Goal: Obtain resource: Obtain resource

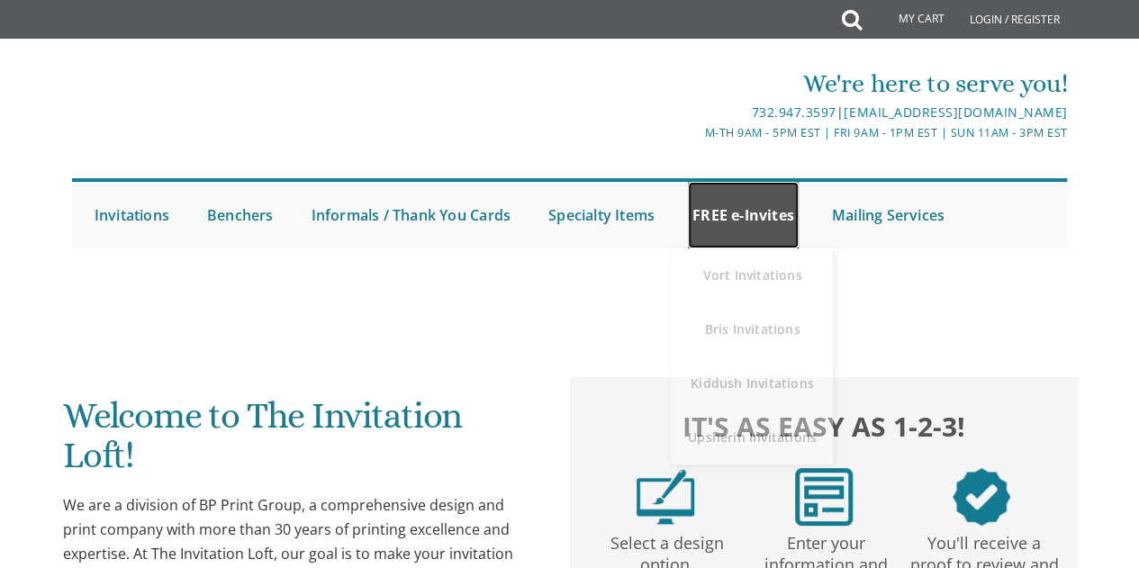
click at [730, 218] on link "FREE e-Invites" at bounding box center [743, 215] width 111 height 67
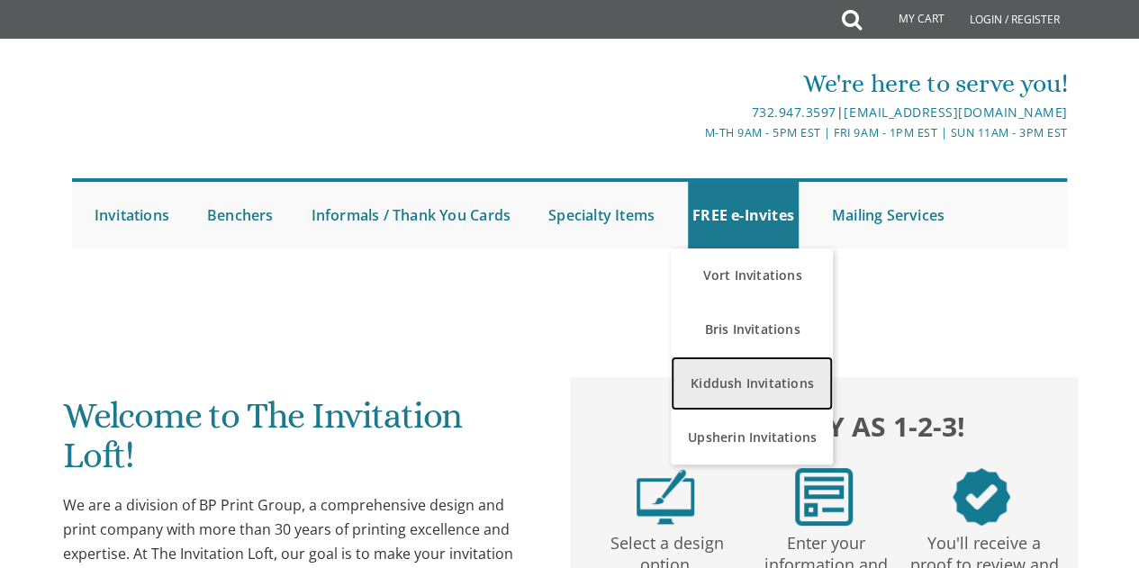
click at [745, 383] on link "Kiddush Invitations" at bounding box center [752, 384] width 162 height 54
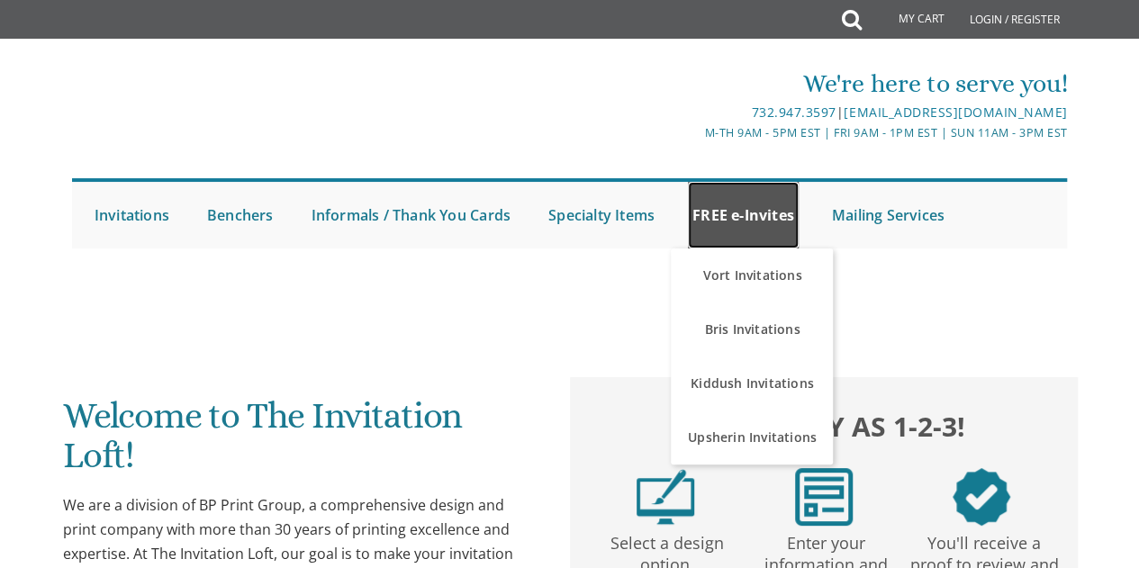
click at [738, 203] on link "FREE e-Invites" at bounding box center [743, 215] width 111 height 67
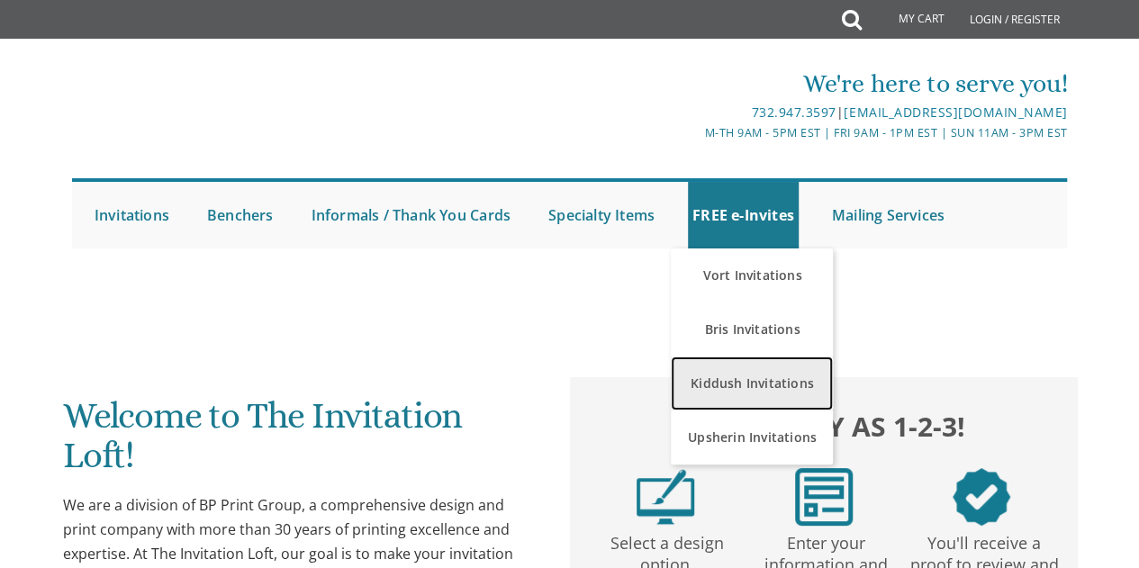
click at [746, 384] on link "Kiddush Invitations" at bounding box center [752, 384] width 162 height 54
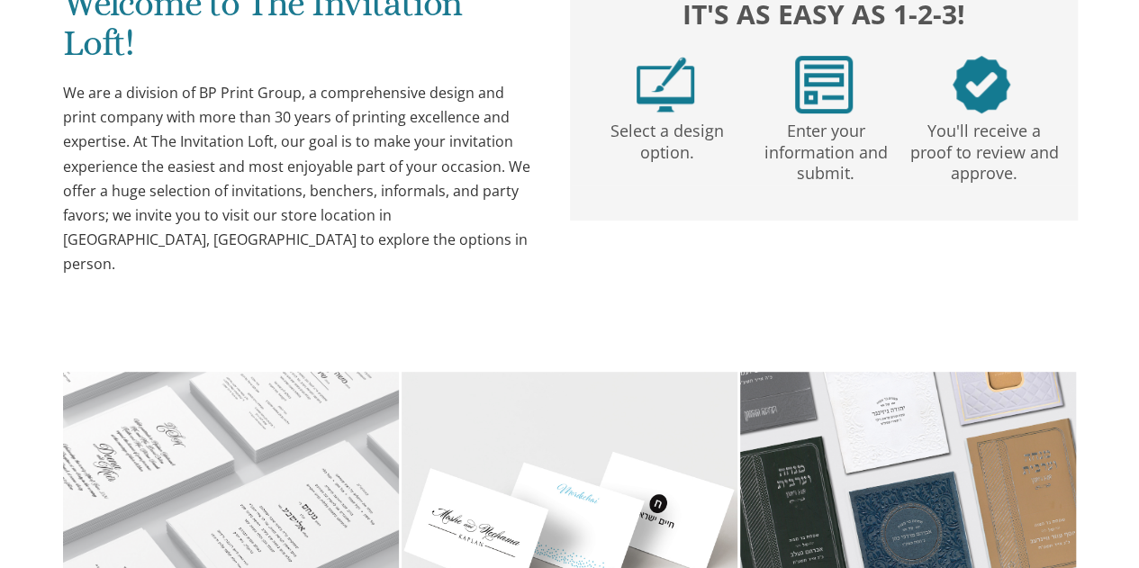
scroll to position [180, 0]
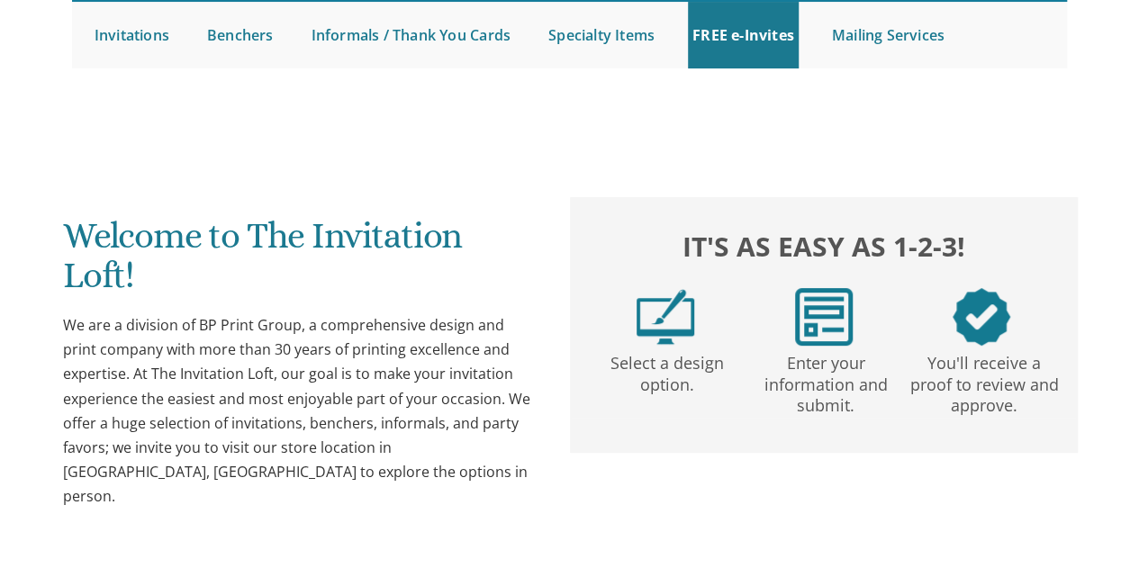
drag, startPoint x: 36, startPoint y: 1, endPoint x: 370, endPoint y: 143, distance: 363.1
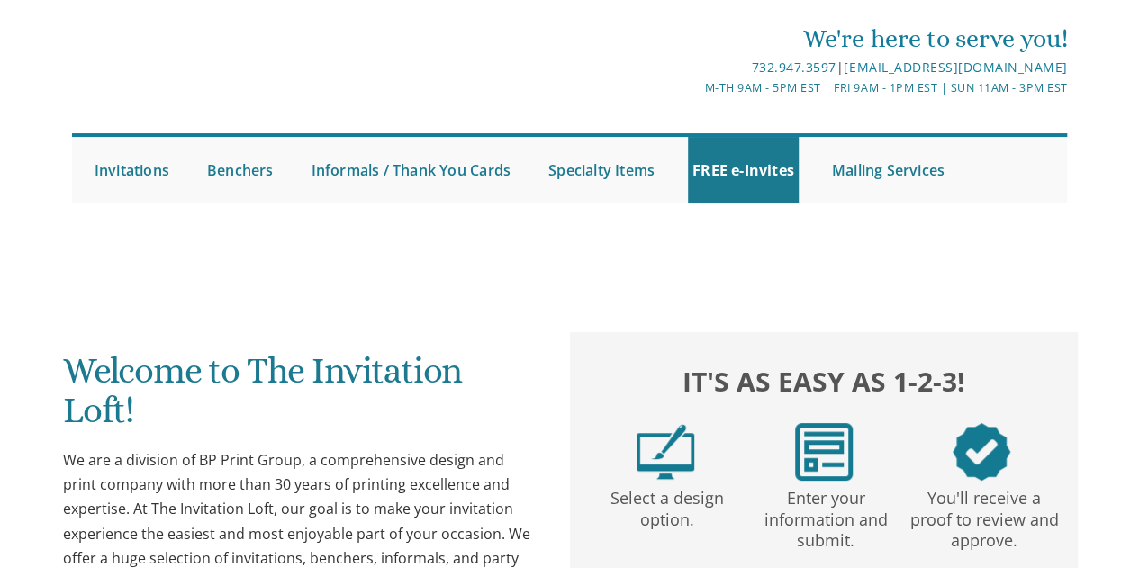
scroll to position [0, 0]
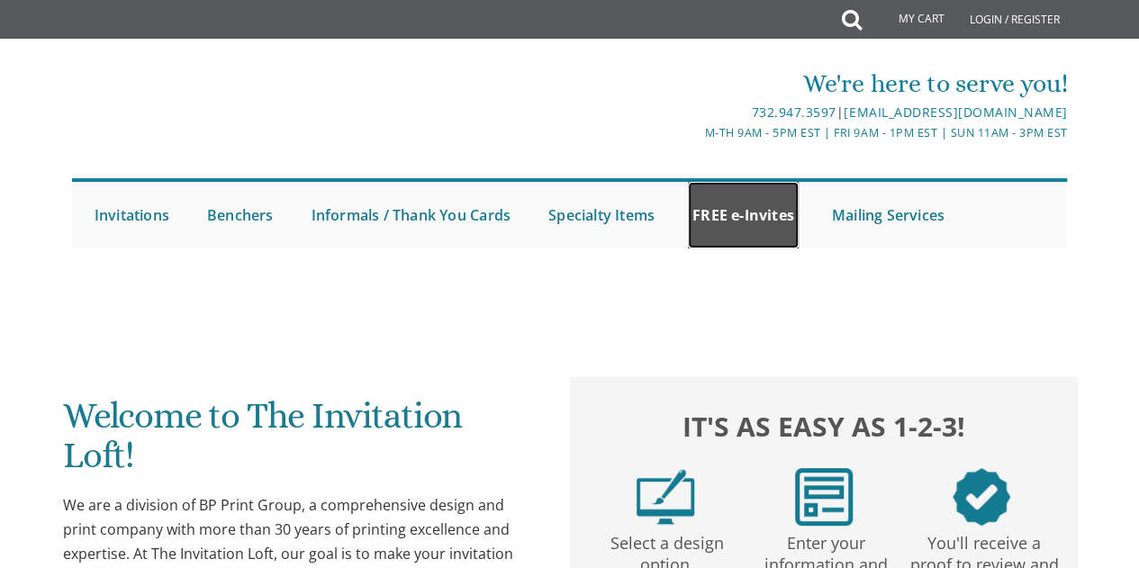
click at [760, 206] on link "FREE e-Invites" at bounding box center [743, 215] width 111 height 67
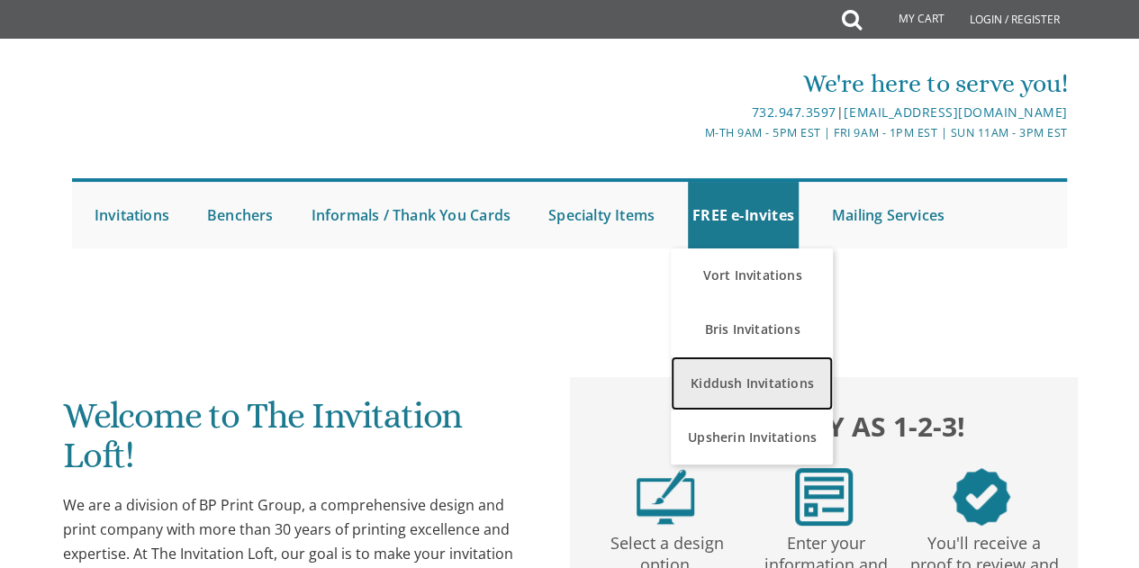
click at [747, 389] on link "Kiddush Invitations" at bounding box center [752, 384] width 162 height 54
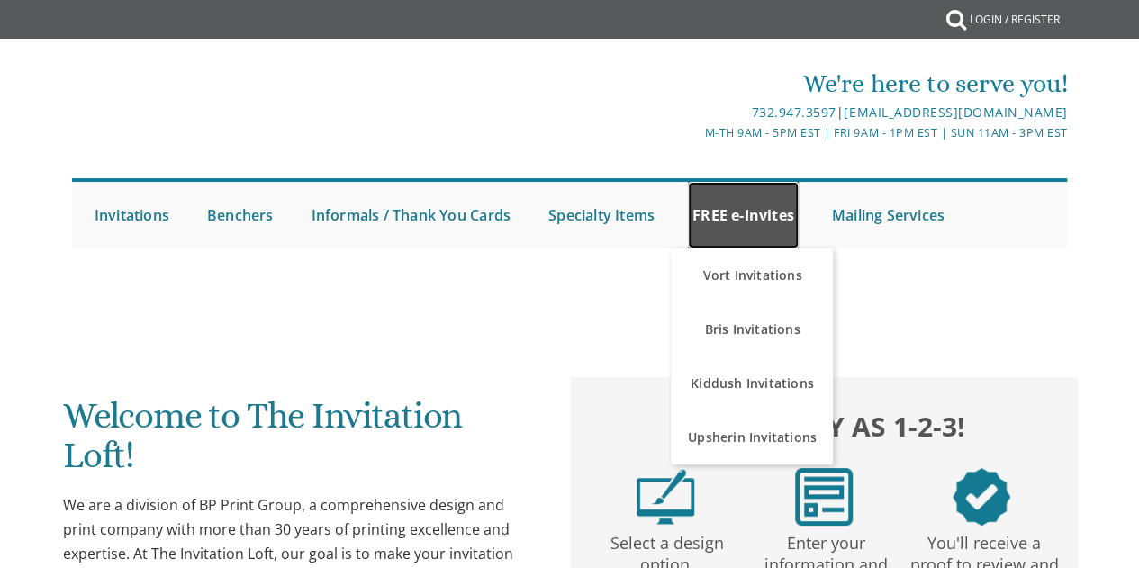
click at [742, 217] on link "FREE e-Invites" at bounding box center [743, 215] width 111 height 67
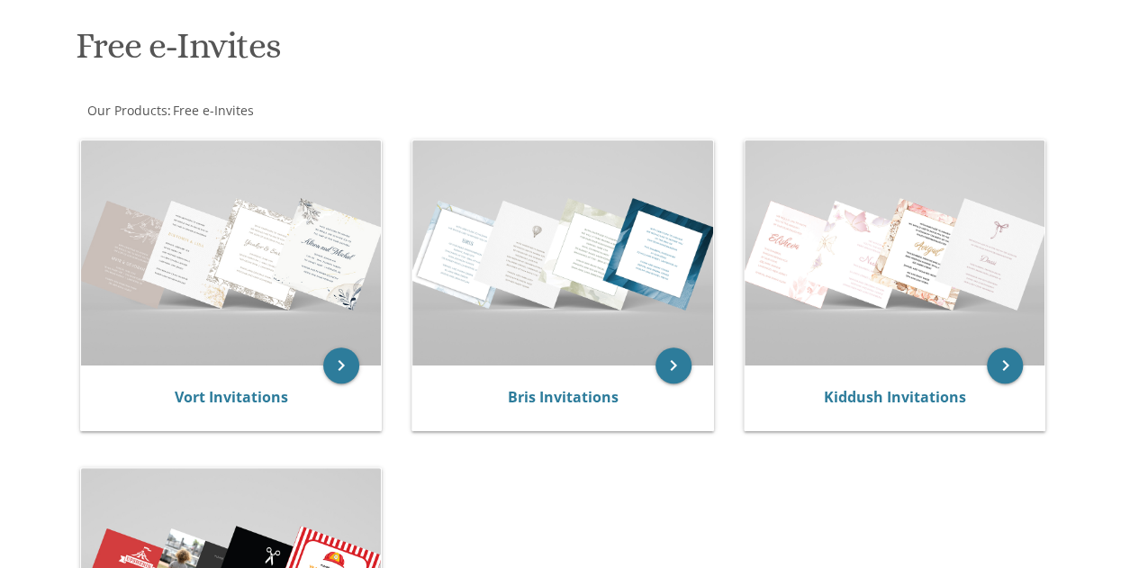
scroll to position [270, 0]
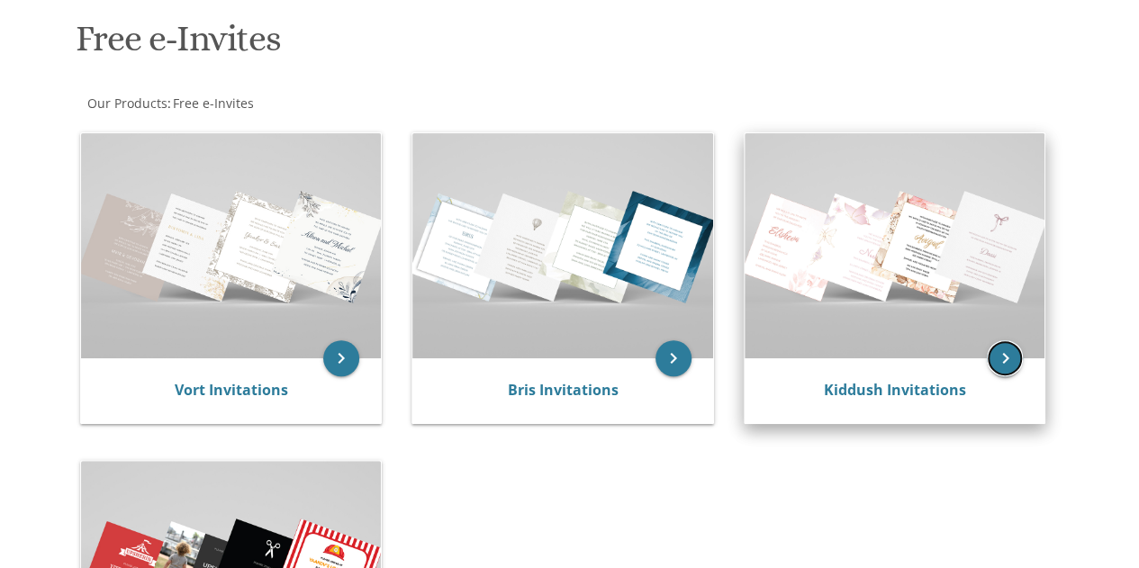
click at [998, 365] on icon "keyboard_arrow_right" at bounding box center [1005, 358] width 36 height 36
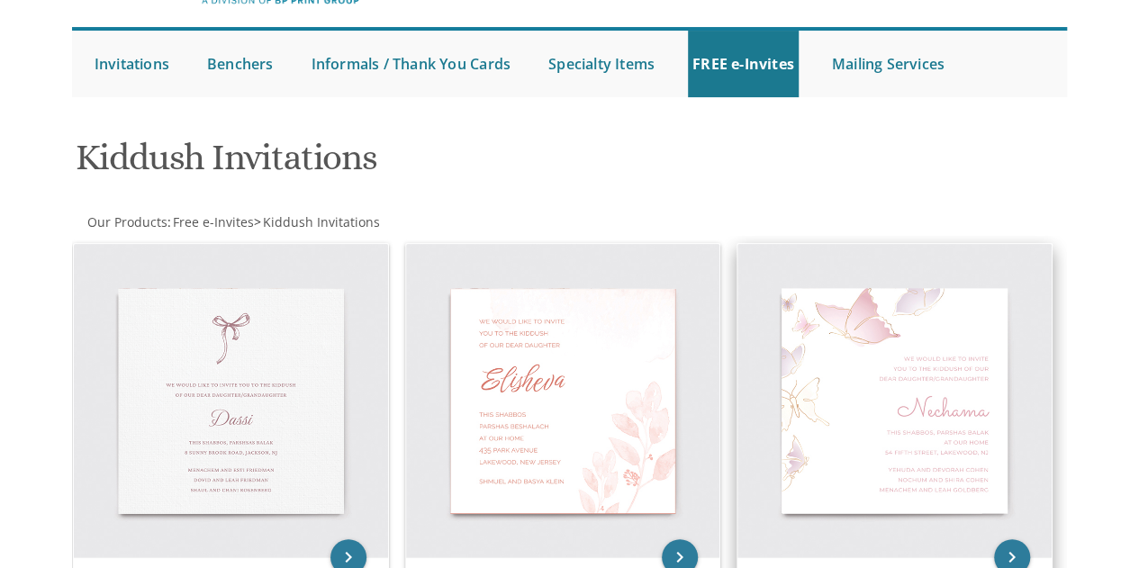
scroll to position [270, 0]
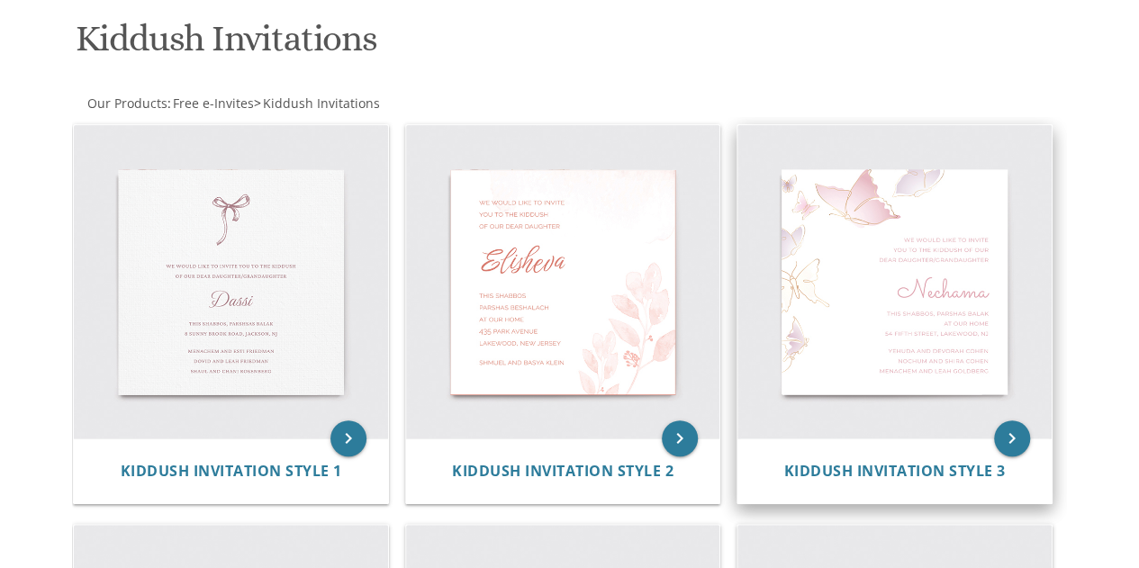
click at [894, 282] on img at bounding box center [894, 282] width 314 height 314
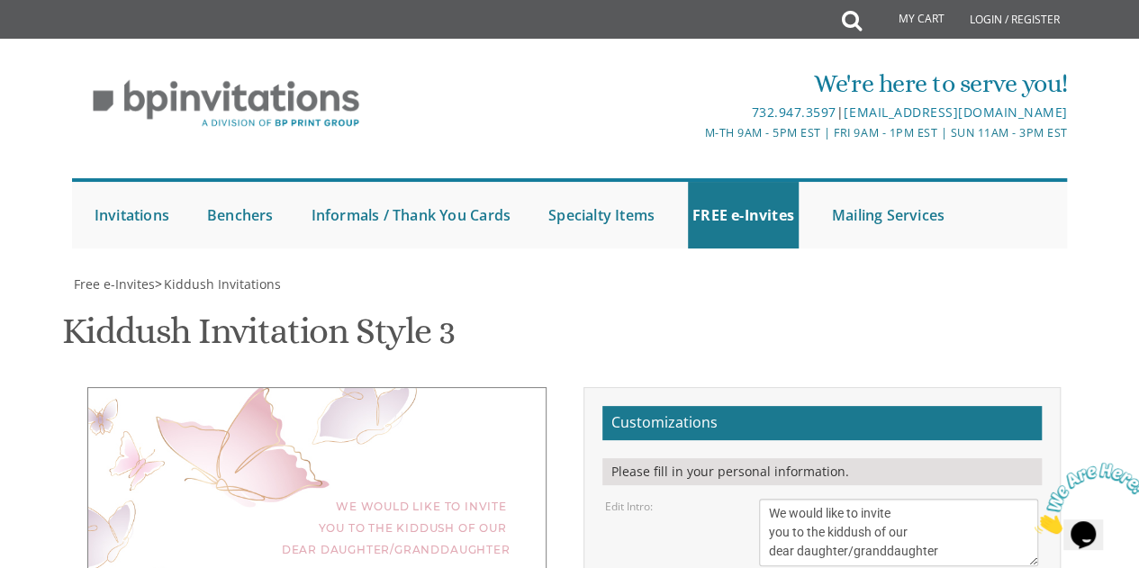
scroll to position [180, 0]
click at [828, 499] on textarea "We would like to invite you to the kiddush of our dear daughter/granddaughter" at bounding box center [899, 533] width 280 height 68
drag, startPoint x: 828, startPoint y: 354, endPoint x: 864, endPoint y: 356, distance: 36.1
click at [864, 499] on textarea "We would like to invite you to the kiddush of our dear daughter/granddaughter" at bounding box center [899, 533] width 280 height 68
click at [838, 499] on textarea "We would like to invite you to the kiddush of our dear daughter/granddaughter" at bounding box center [899, 533] width 280 height 68
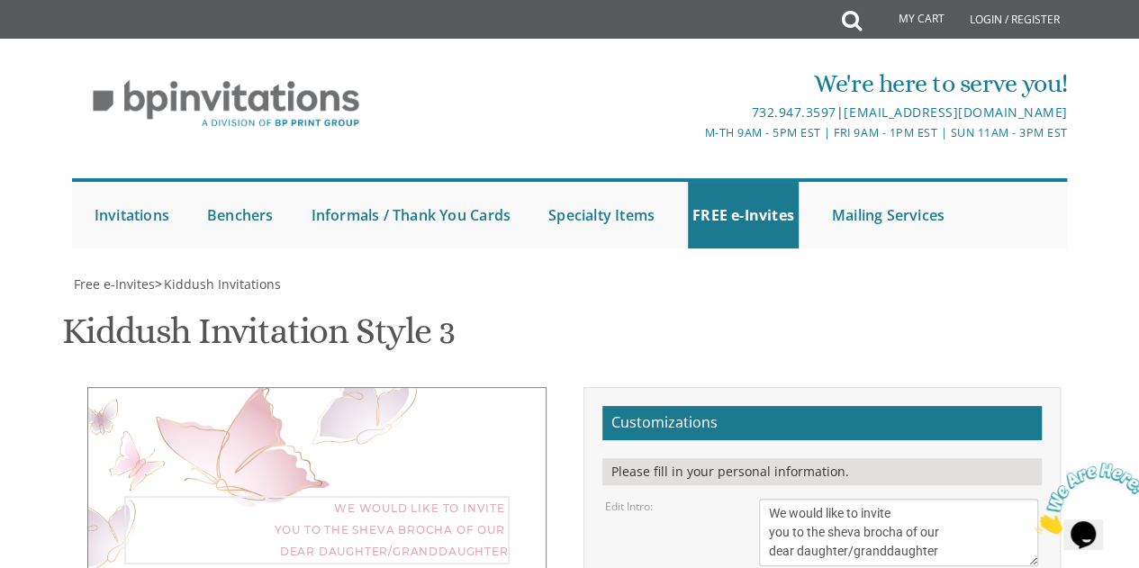
drag, startPoint x: 838, startPoint y: 357, endPoint x: 882, endPoint y: 357, distance: 44.1
click at [882, 499] on textarea "We would like to invite you to the kiddush of our dear daughter/granddaughter" at bounding box center [899, 533] width 280 height 68
paste textarea "Sheva Brachot"
click at [929, 499] on textarea "We would like to invite you to the kiddush of our dear daughter/granddaughter" at bounding box center [899, 533] width 280 height 68
drag, startPoint x: 929, startPoint y: 357, endPoint x: 936, endPoint y: 366, distance: 12.2
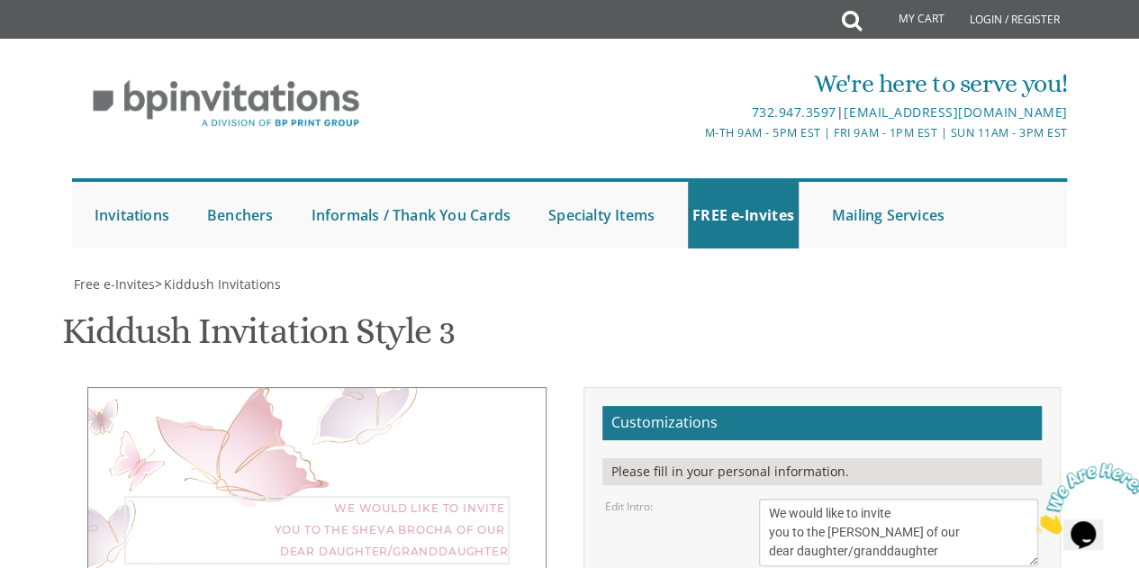
click at [936, 499] on textarea "We would like to invite you to the kiddush of our dear daughter/granddaughter" at bounding box center [899, 533] width 280 height 68
type textarea "We would like to invite you to the Sheva Brachot of"
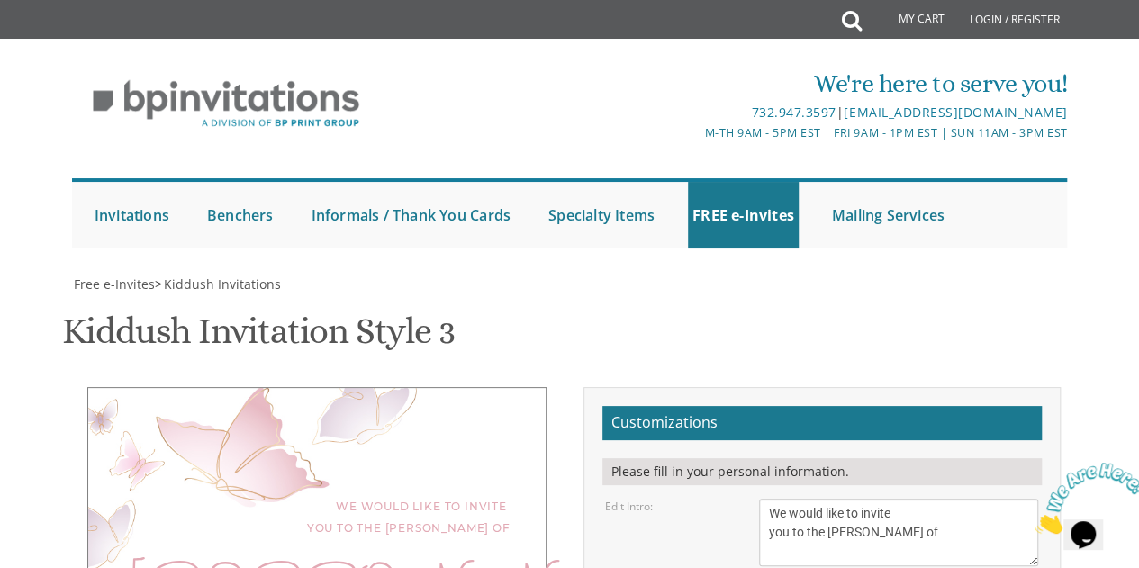
type textarea "Shilat & Natan"
drag, startPoint x: 810, startPoint y: 424, endPoint x: 915, endPoint y: 430, distance: 104.6
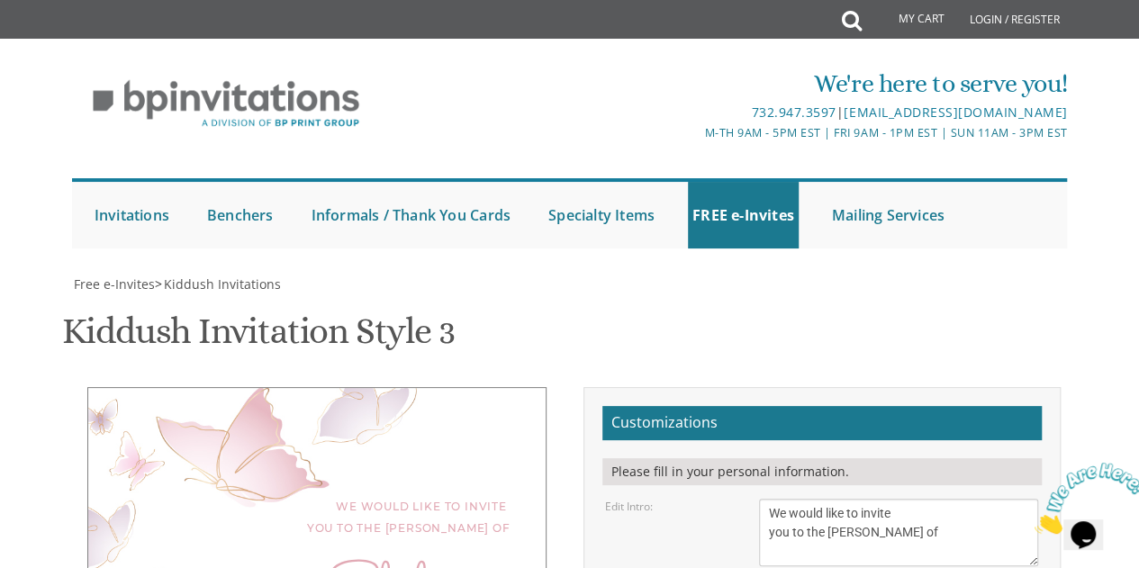
drag, startPoint x: 790, startPoint y: 446, endPoint x: 828, endPoint y: 445, distance: 38.7
drag, startPoint x: 775, startPoint y: 284, endPoint x: 967, endPoint y: 301, distance: 192.6
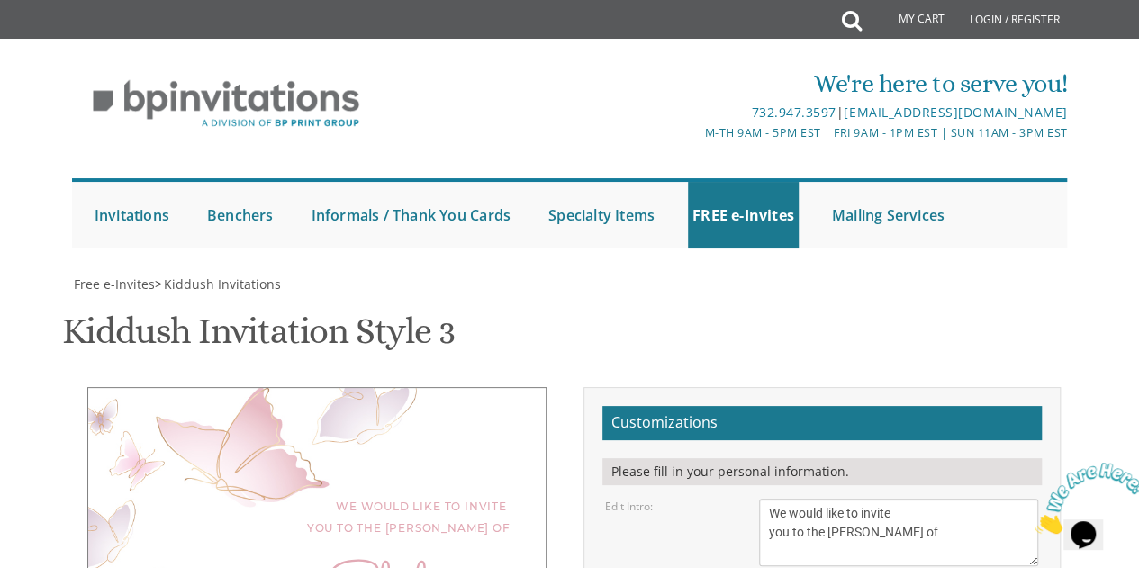
type textarea "This Monday, 8 September 2025 @ 8pm at"
drag, startPoint x: 792, startPoint y: 330, endPoint x: 874, endPoint y: 343, distance: 82.9
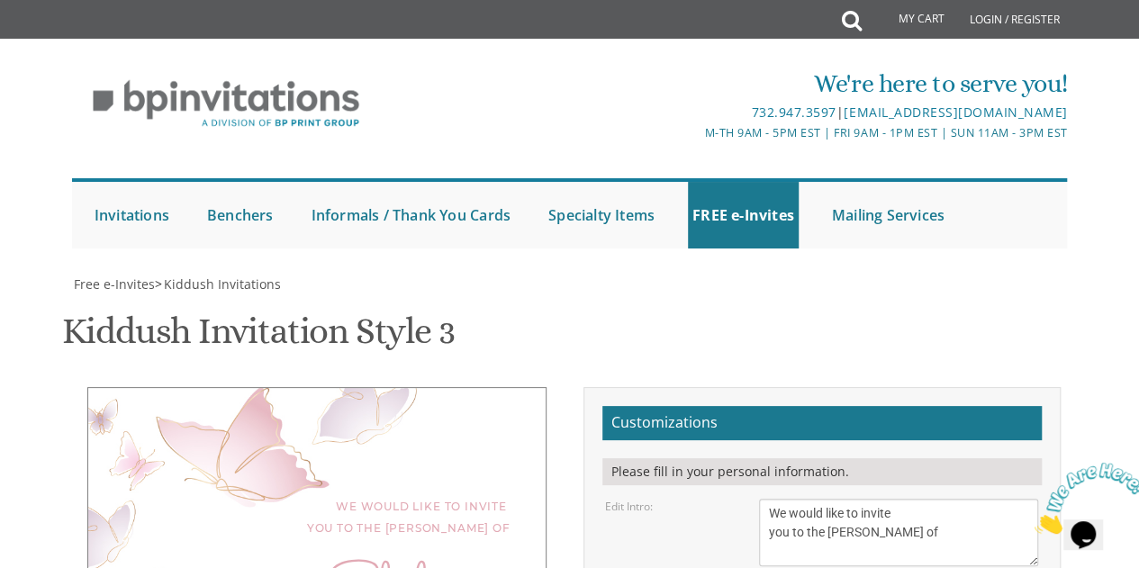
drag, startPoint x: 774, startPoint y: 327, endPoint x: 868, endPoint y: 359, distance: 99.1
paste textarea "Sheva Brachot"
paste textarea "to celebrate the joy of the newlyweds"
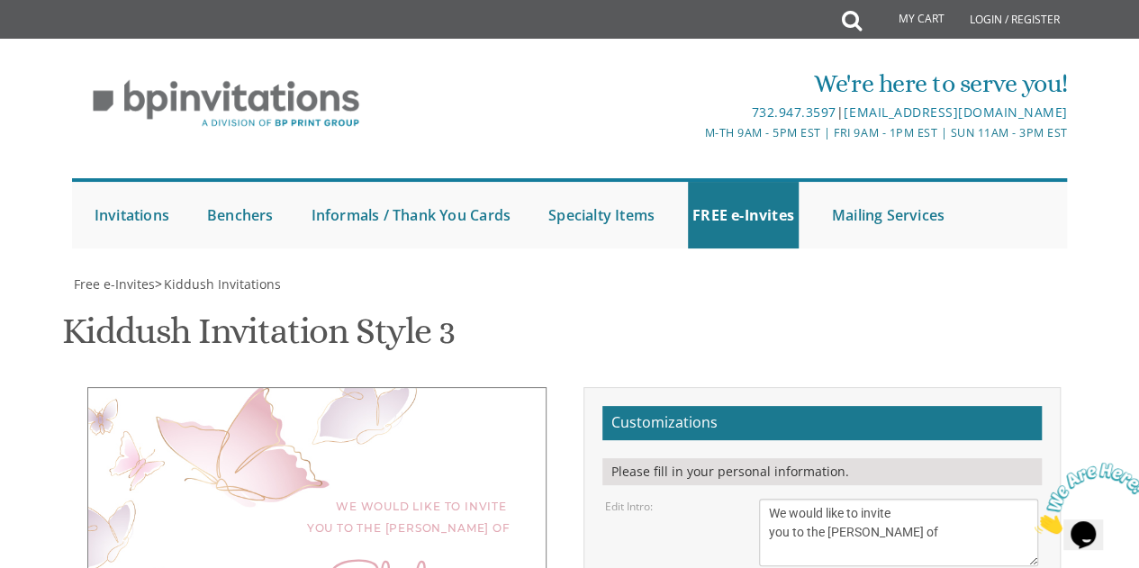
paste textarea "bless the newly married couple, express joy for their union, and bring happines…"
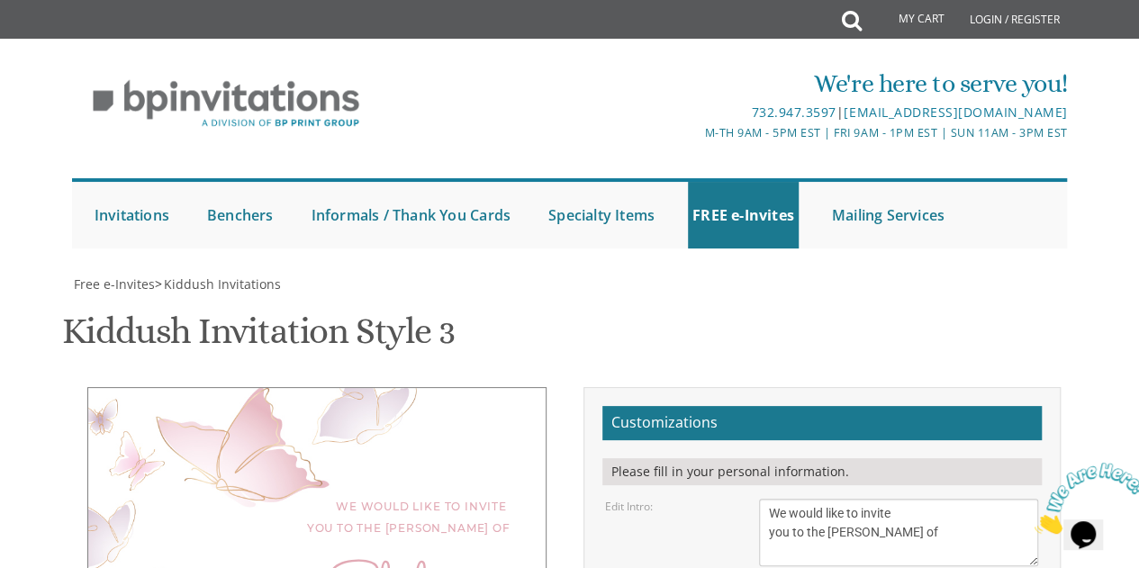
scroll to position [18, 0]
drag, startPoint x: 911, startPoint y: 345, endPoint x: 797, endPoint y: 348, distance: 114.4
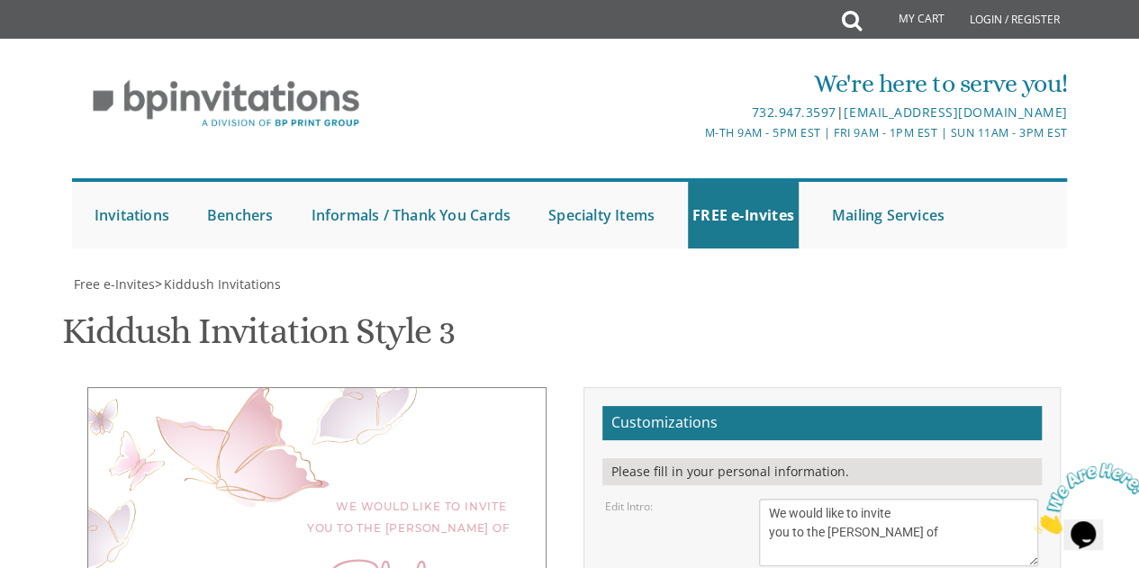
drag, startPoint x: 876, startPoint y: 329, endPoint x: 835, endPoint y: 349, distance: 46.3
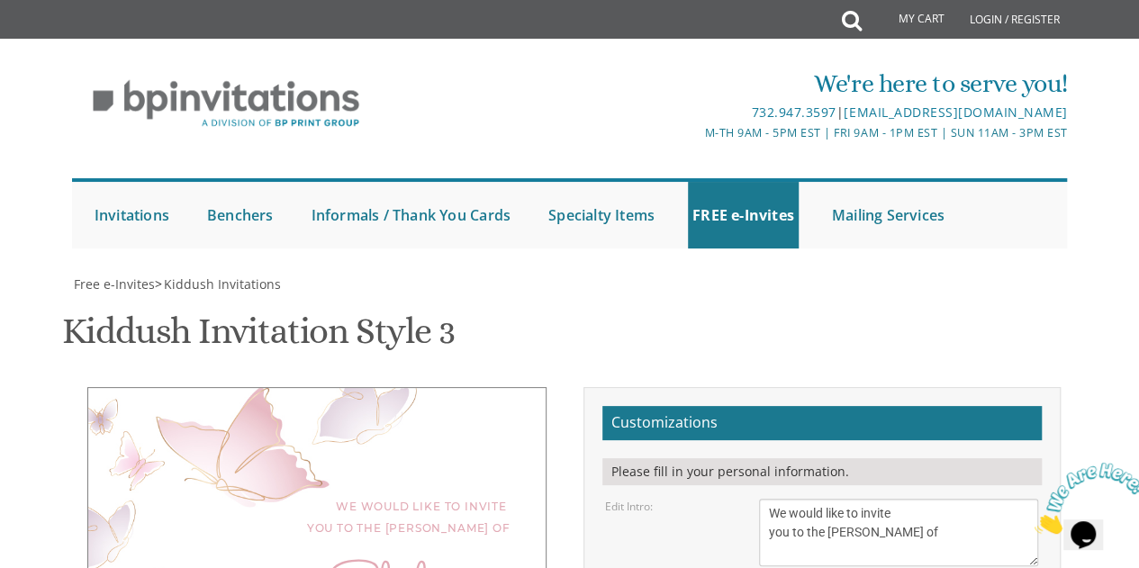
scroll to position [32, 0]
type textarea "Join us to celebrate and bless the newlyweds, express joy for their union, and …"
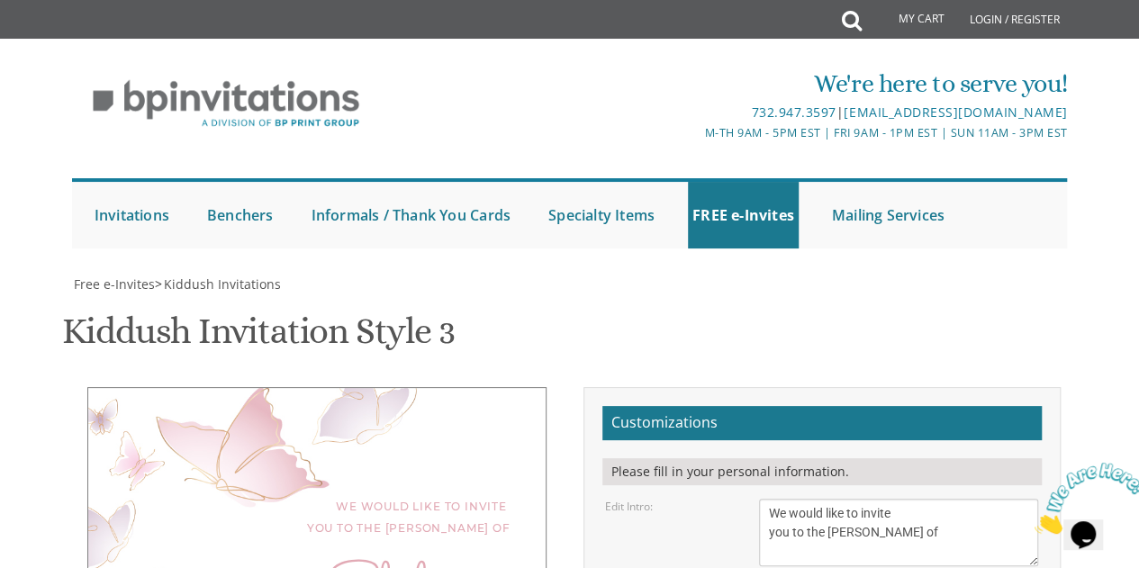
drag, startPoint x: 791, startPoint y: 329, endPoint x: 800, endPoint y: 330, distance: 9.2
type textarea "Monday, 8 September 2025 @ 8pm at"
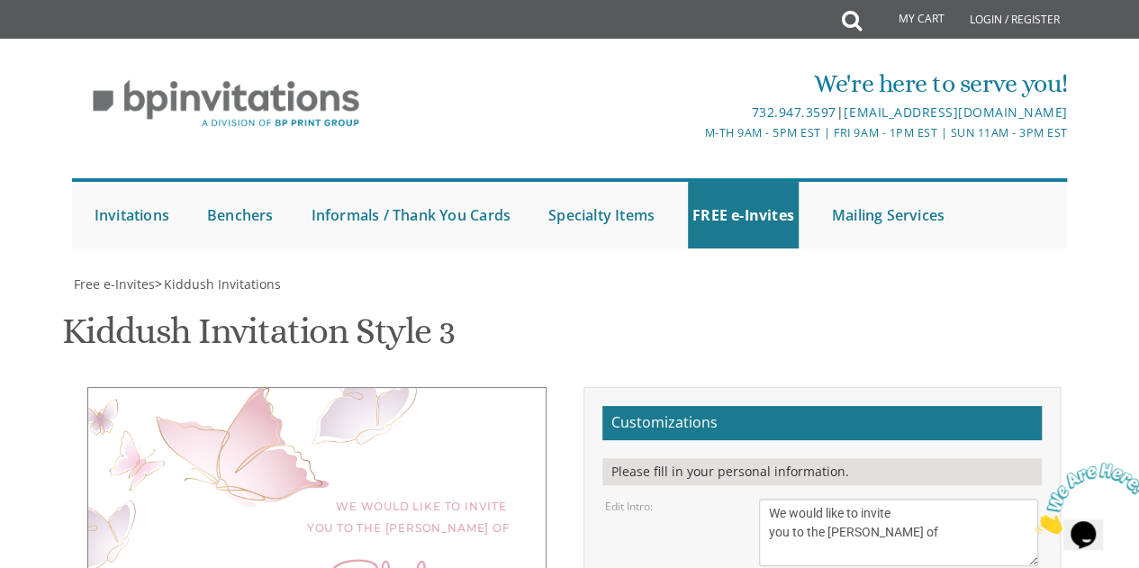
drag, startPoint x: 841, startPoint y: 440, endPoint x: 991, endPoint y: 457, distance: 151.2
type textarea "Join us to celebrate and bless the newlyweds. (The meal is milchik)"
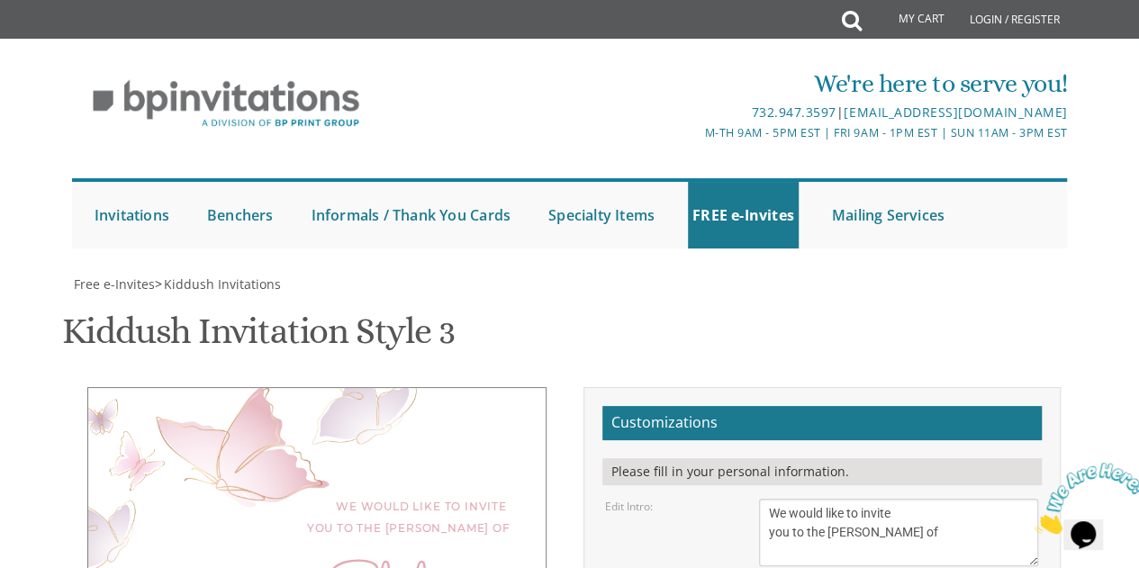
type textarea "Monday, 8 September 2025 @ 8pm at 25 Migdal Yam, Modi'in"
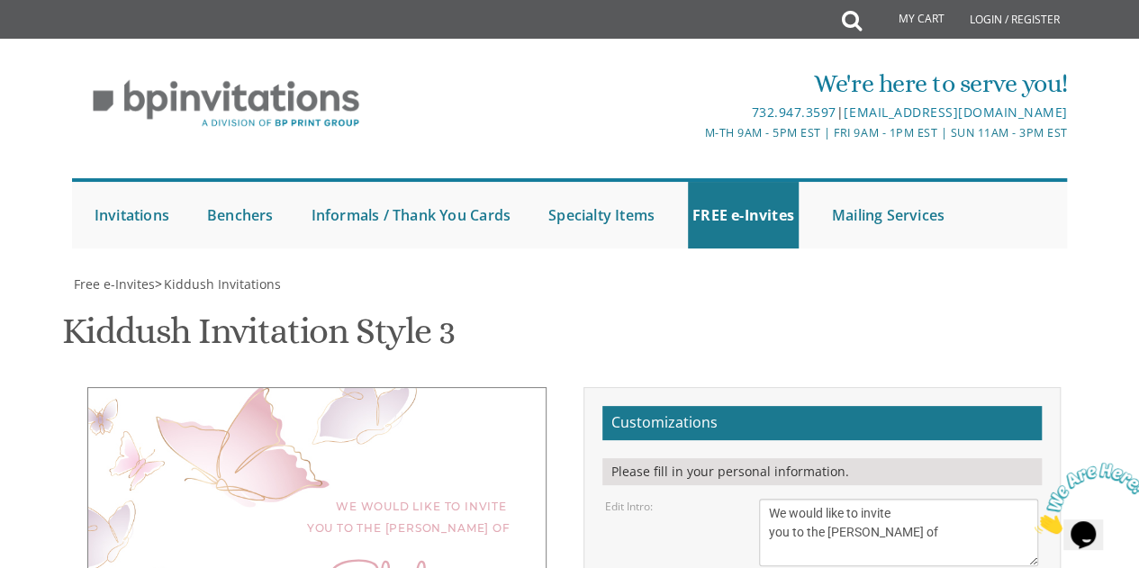
click at [771, 499] on textarea "We would like to invite you to the kiddush of our dear daughter/granddaughter" at bounding box center [899, 533] width 280 height 68
click at [814, 499] on textarea "We would like to invite you to the kiddush of our dear daughter/granddaughter" at bounding box center [899, 533] width 280 height 68
type textarea "We would like to invite you to the Sheva Brachot of"
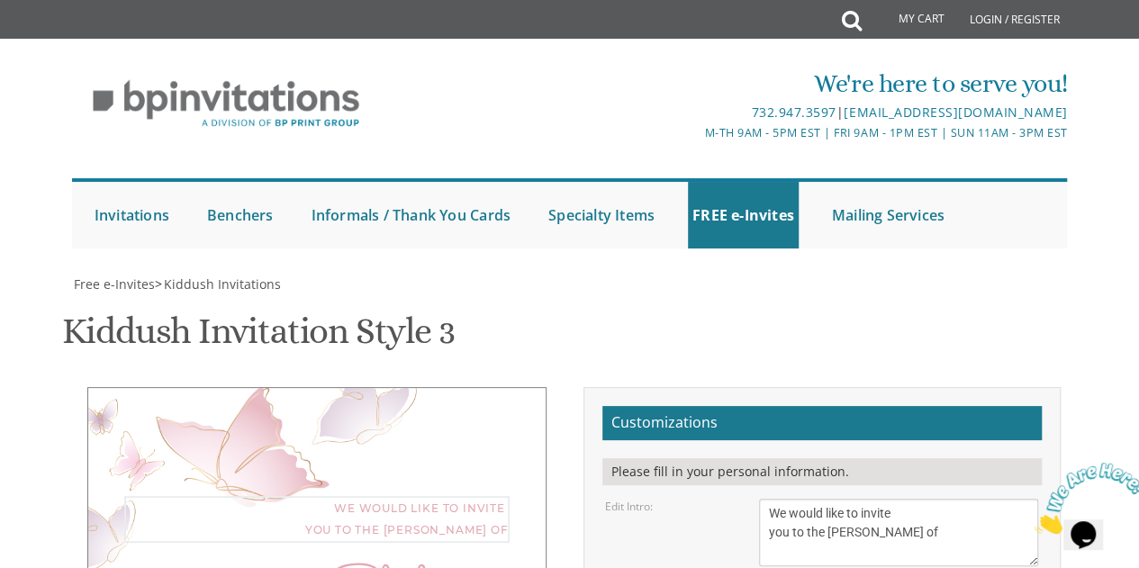
drag, startPoint x: 782, startPoint y: 354, endPoint x: 749, endPoint y: 354, distance: 32.4
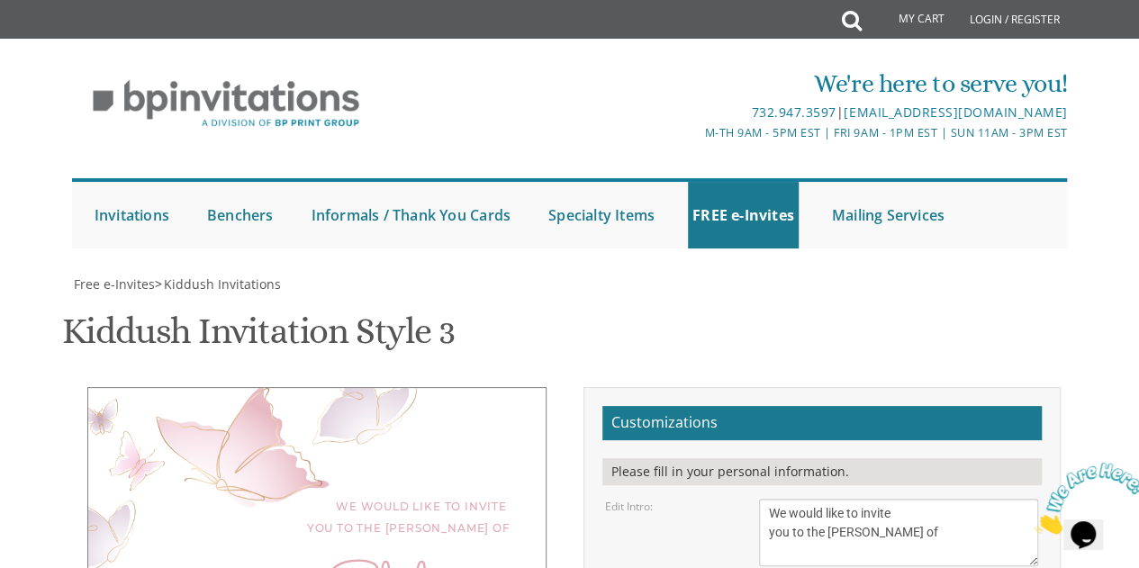
type textarea "Monday, 8 September 2025 @ 8pm 25 Migdal Yam, Modi'in"
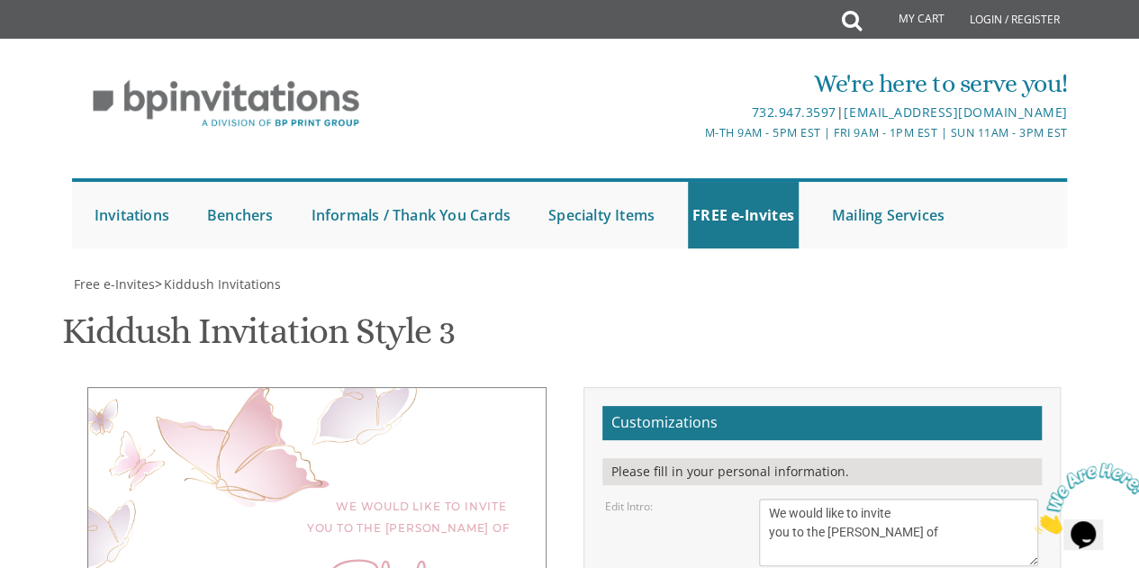
type input "sollerelaine@gmail.com"
